Goal: Task Accomplishment & Management: Manage account settings

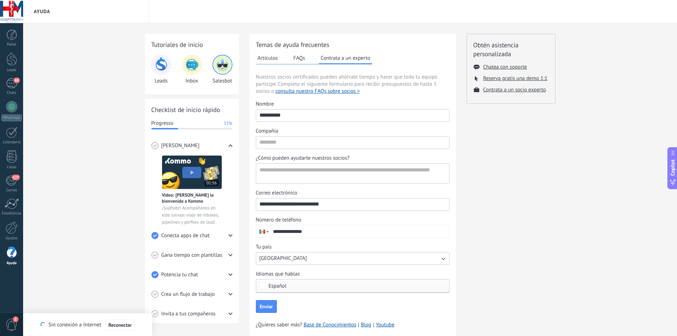
scroll to position [11, 0]
click at [5, 81] on link "68 Chats" at bounding box center [11, 86] width 23 height 17
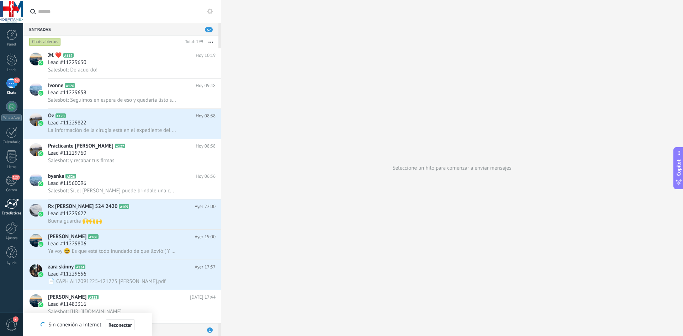
click at [15, 203] on div at bounding box center [12, 203] width 14 height 11
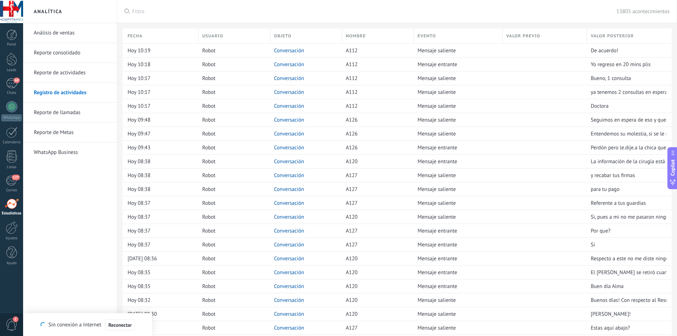
click at [73, 32] on link "Análisis de ventas" at bounding box center [72, 33] width 76 height 20
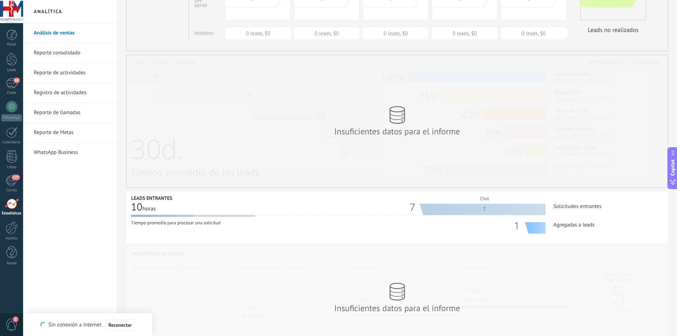
scroll to position [107, 0]
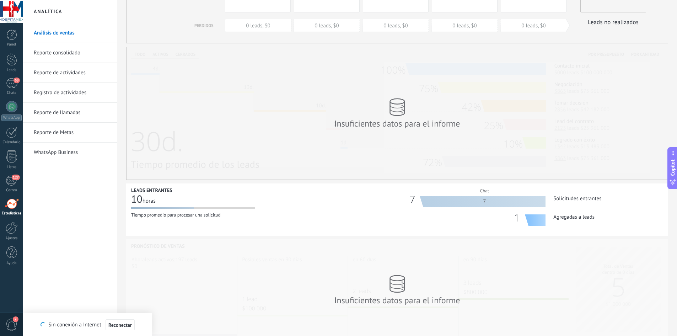
click at [517, 220] on div "1" at bounding box center [519, 217] width 11 height 7
click at [562, 221] on div "1 Agregadas a leads" at bounding box center [516, 219] width 269 height 11
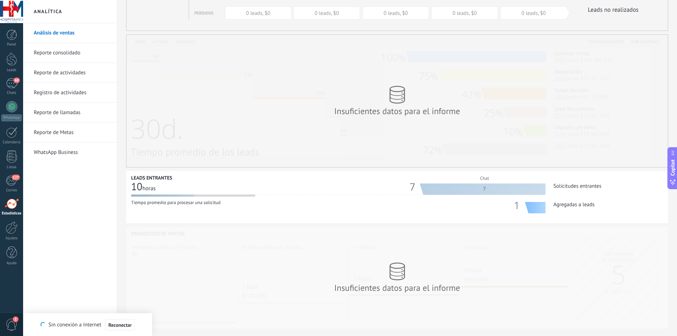
scroll to position [135, 0]
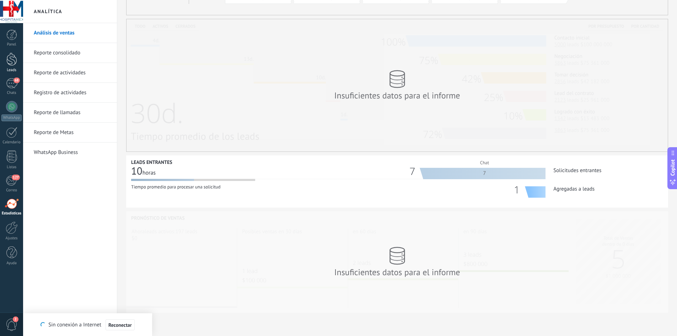
click at [8, 64] on div at bounding box center [11, 59] width 11 height 13
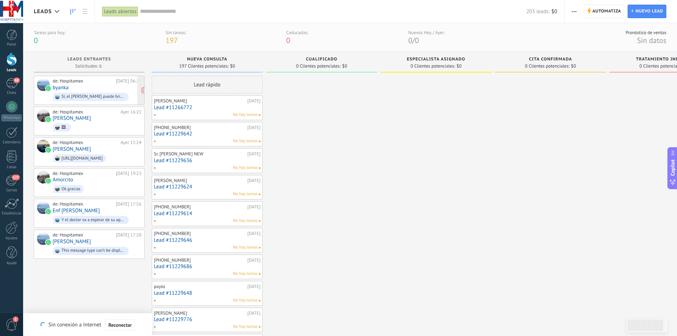
click at [89, 91] on span "Sí, el [PERSON_NAME] puede brindale una consulta" at bounding box center [97, 96] width 89 height 11
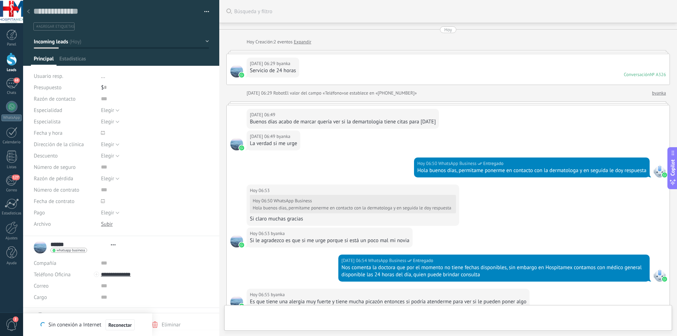
type textarea "**********"
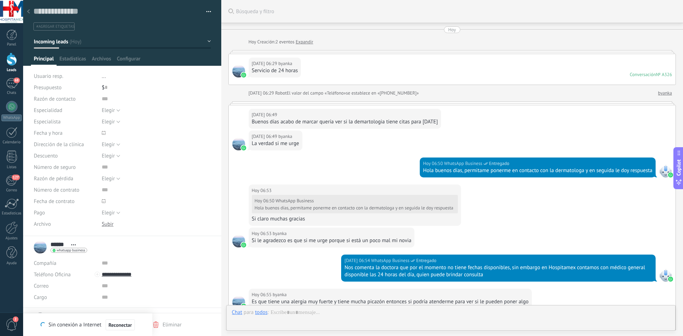
scroll to position [144, 0]
